Goal: Task Accomplishment & Management: Manage account settings

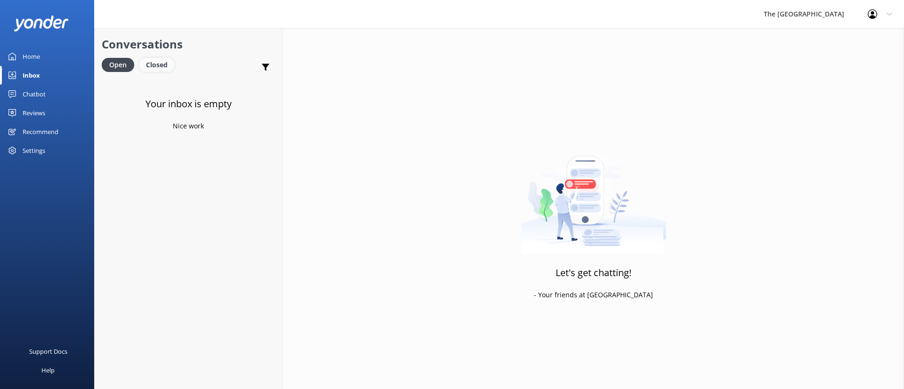
click at [165, 71] on div "Closed" at bounding box center [157, 65] width 36 height 14
click at [122, 66] on div "Open" at bounding box center [118, 65] width 32 height 14
click at [164, 64] on div "Closed" at bounding box center [157, 65] width 36 height 14
click at [127, 64] on div "Open" at bounding box center [118, 65] width 32 height 14
